Goal: Information Seeking & Learning: Learn about a topic

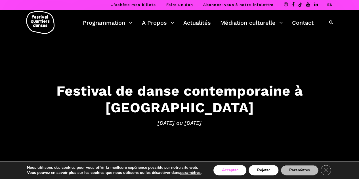
click at [225, 168] on button "Accepter" at bounding box center [230, 170] width 33 height 10
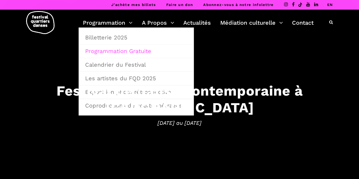
click at [112, 51] on link "Programmation Gratuite" at bounding box center [136, 51] width 109 height 13
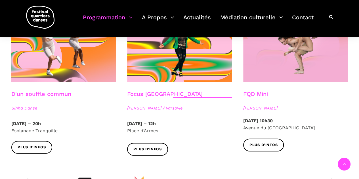
scroll to position [653, 0]
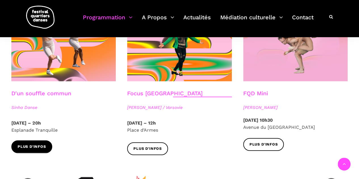
click at [50, 141] on link "Plus d'infos" at bounding box center [31, 147] width 41 height 13
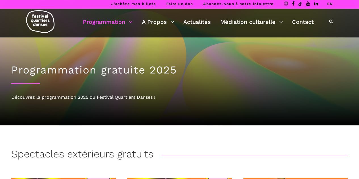
scroll to position [0, 0]
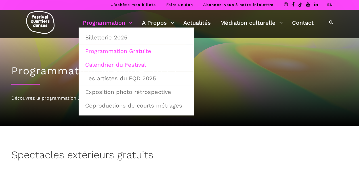
click at [124, 64] on link "Calendrier du Festival" at bounding box center [136, 64] width 109 height 13
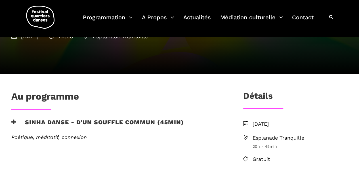
scroll to position [57, 0]
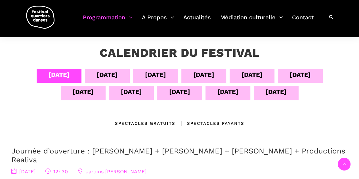
scroll to position [57, 0]
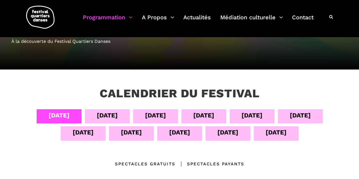
click at [109, 114] on div "[DATE]" at bounding box center [107, 116] width 21 height 10
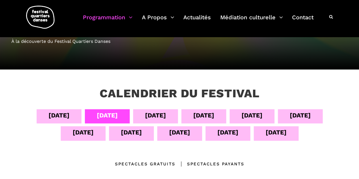
click at [167, 116] on div "[DATE]" at bounding box center [155, 116] width 45 height 14
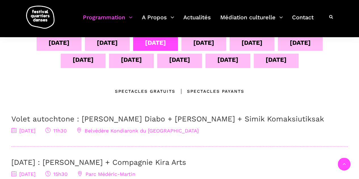
scroll to position [114, 0]
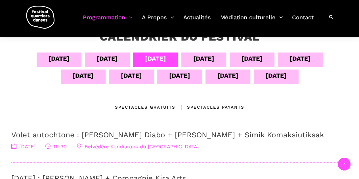
click at [167, 78] on div "[DATE]" at bounding box center [179, 77] width 45 height 14
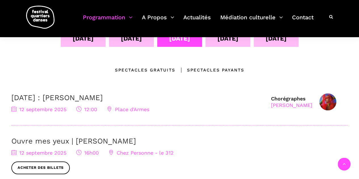
scroll to position [142, 0]
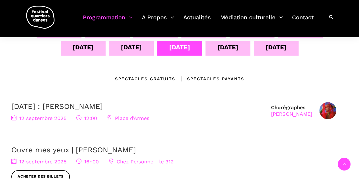
click at [220, 52] on div "[DATE]" at bounding box center [228, 48] width 45 height 14
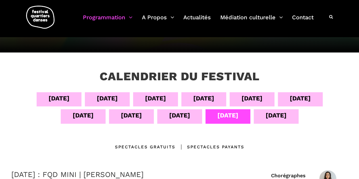
scroll to position [57, 0]
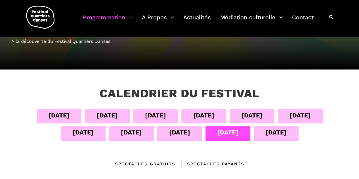
click at [116, 117] on div "[DATE]" at bounding box center [107, 116] width 45 height 14
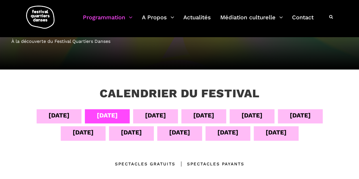
click at [153, 116] on div "[DATE]" at bounding box center [155, 116] width 21 height 10
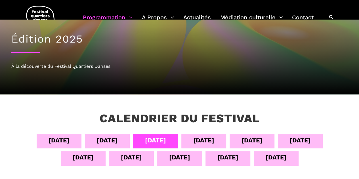
scroll to position [0, 0]
